Goal: Information Seeking & Learning: Learn about a topic

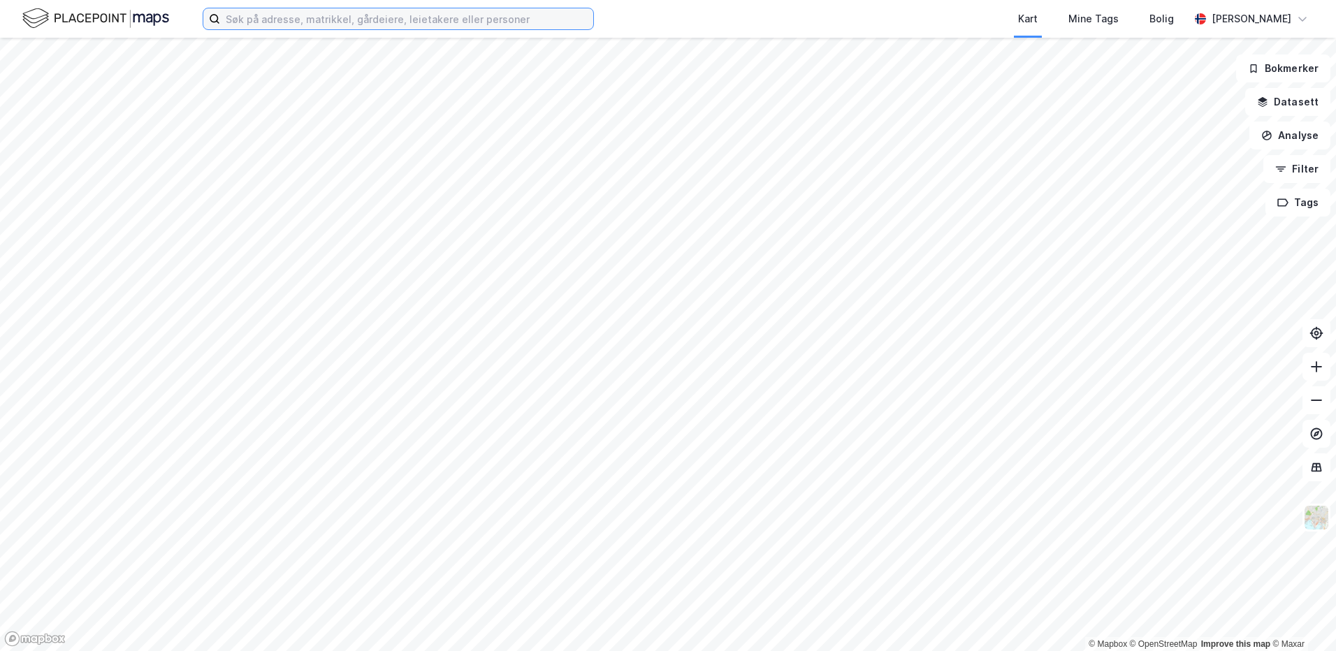
click at [224, 22] on input at bounding box center [406, 18] width 373 height 21
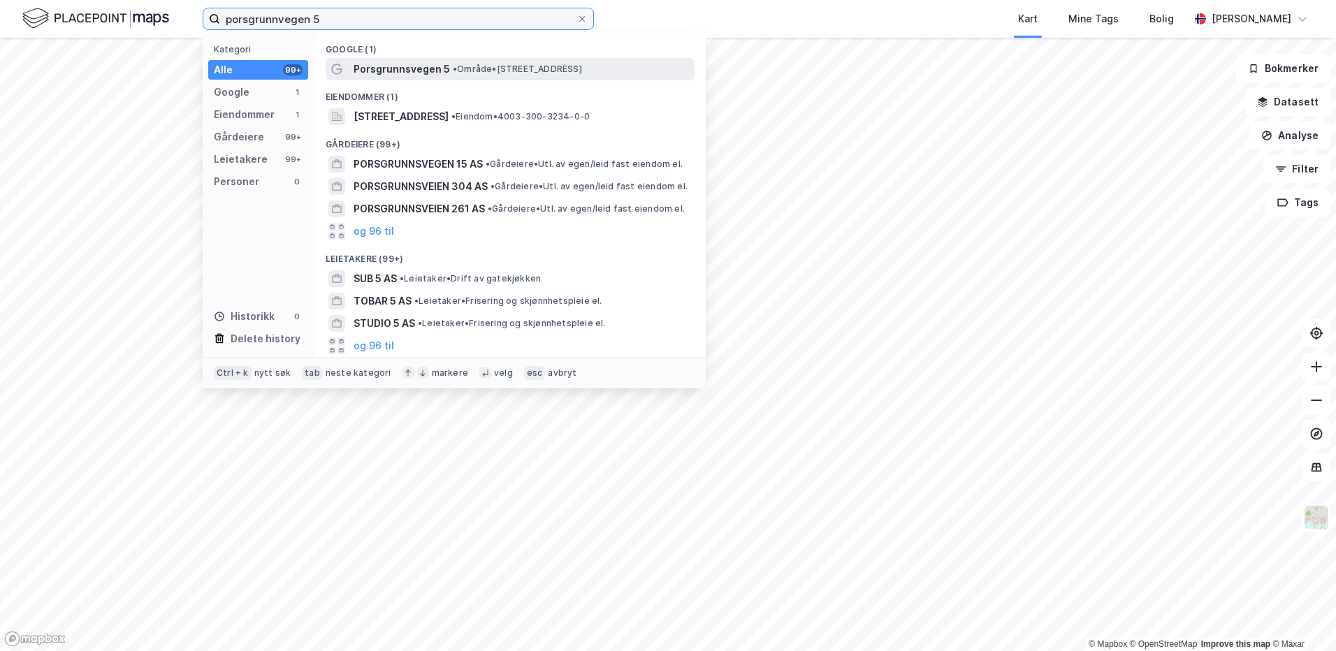
type input "porsgrunnvegen 5"
click at [401, 64] on span "Porsgrunnsvegen 5" at bounding box center [402, 69] width 96 height 17
